Goal: Navigation & Orientation: Find specific page/section

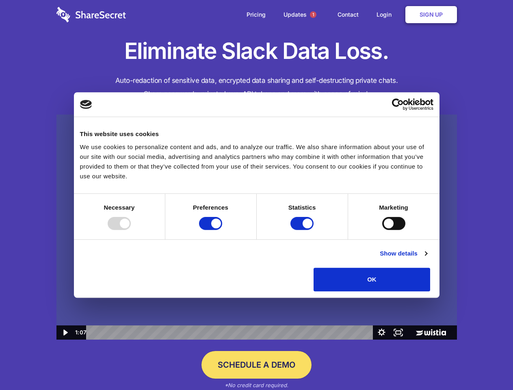
click at [256, 195] on img at bounding box center [256, 228] width 401 height 226
click at [131, 230] on div at bounding box center [119, 223] width 23 height 13
click at [222, 230] on input "Preferences" at bounding box center [210, 223] width 23 height 13
checkbox input "false"
click at [303, 230] on input "Statistics" at bounding box center [302, 223] width 23 height 13
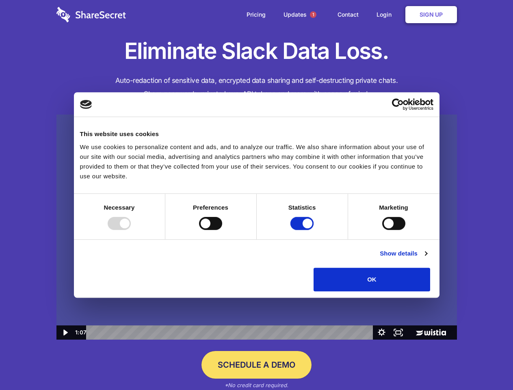
checkbox input "false"
click at [382, 230] on input "Marketing" at bounding box center [393, 223] width 23 height 13
checkbox input "true"
click at [427, 258] on link "Show details" at bounding box center [403, 254] width 47 height 10
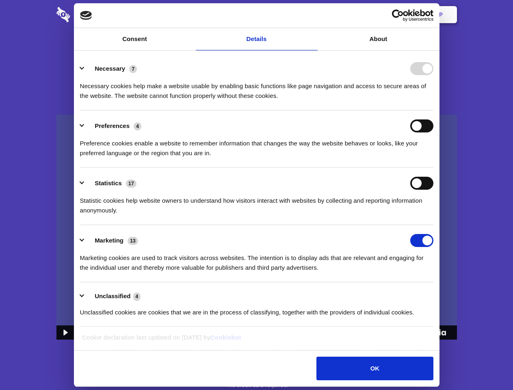
click at [434, 111] on li "Necessary 7 Necessary cookies help make a website usable by enabling basic func…" at bounding box center [257, 81] width 354 height 57
click at [313, 15] on span "1" at bounding box center [313, 14] width 7 height 7
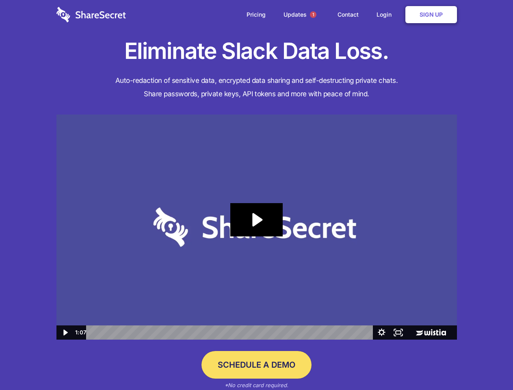
click at [257, 227] on icon "Play Video: Sharesecret Slack Extension" at bounding box center [256, 219] width 52 height 33
